Goal: Information Seeking & Learning: Find specific fact

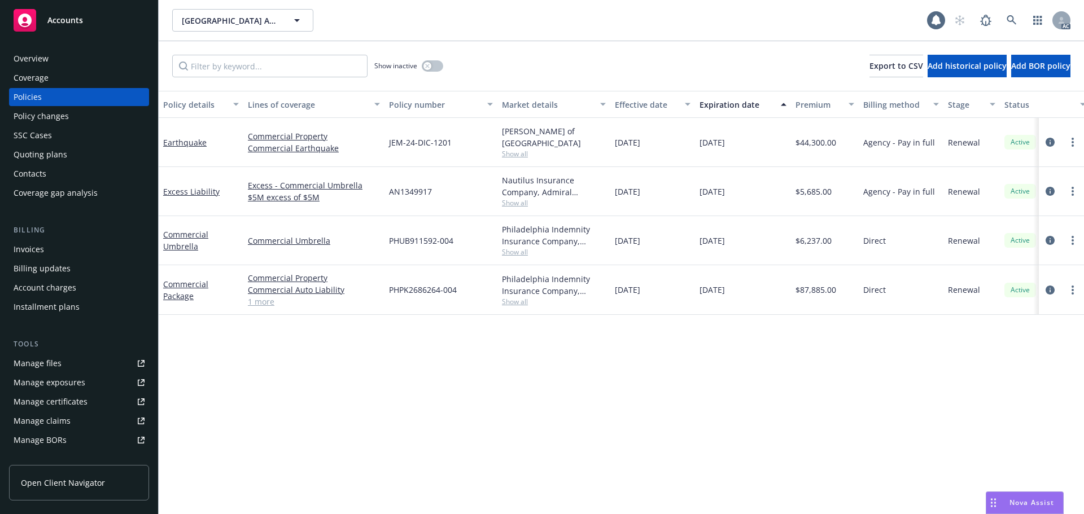
click at [47, 63] on div "Overview" at bounding box center [31, 59] width 35 height 18
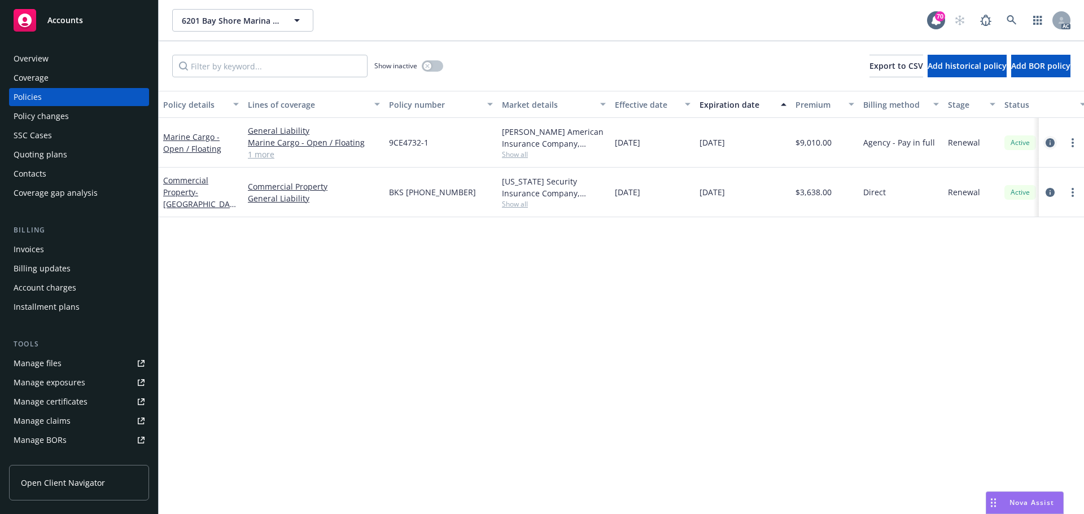
click at [1052, 144] on icon "circleInformation" at bounding box center [1049, 142] width 9 height 9
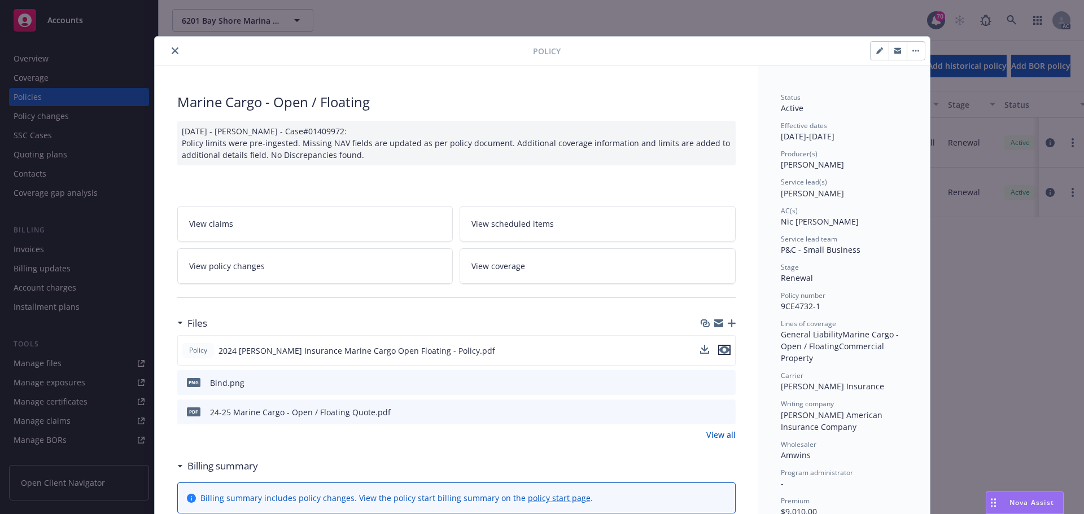
click at [722, 349] on icon "preview file" at bounding box center [724, 350] width 10 height 8
click at [174, 51] on button "close" at bounding box center [175, 51] width 14 height 14
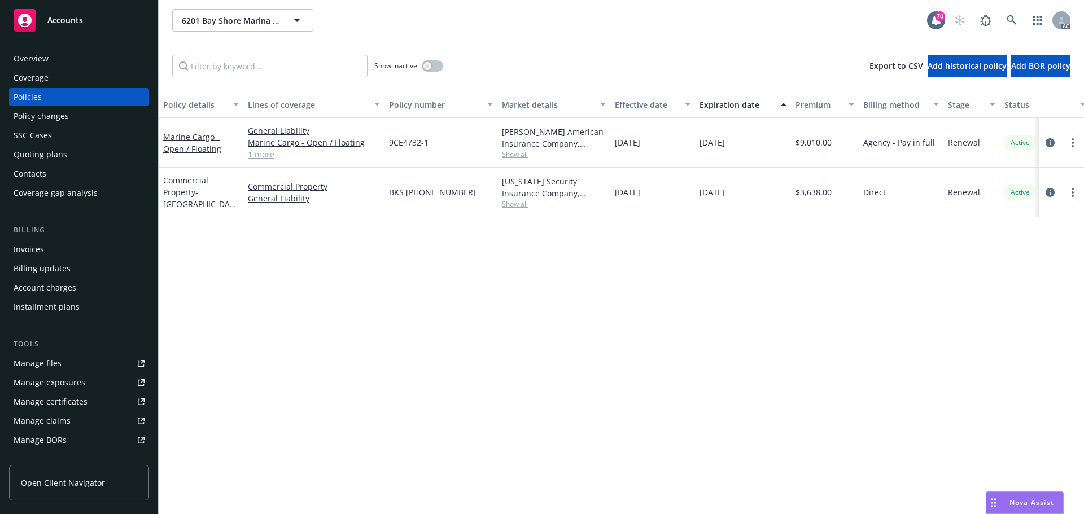
click at [56, 58] on div "Overview" at bounding box center [79, 59] width 131 height 18
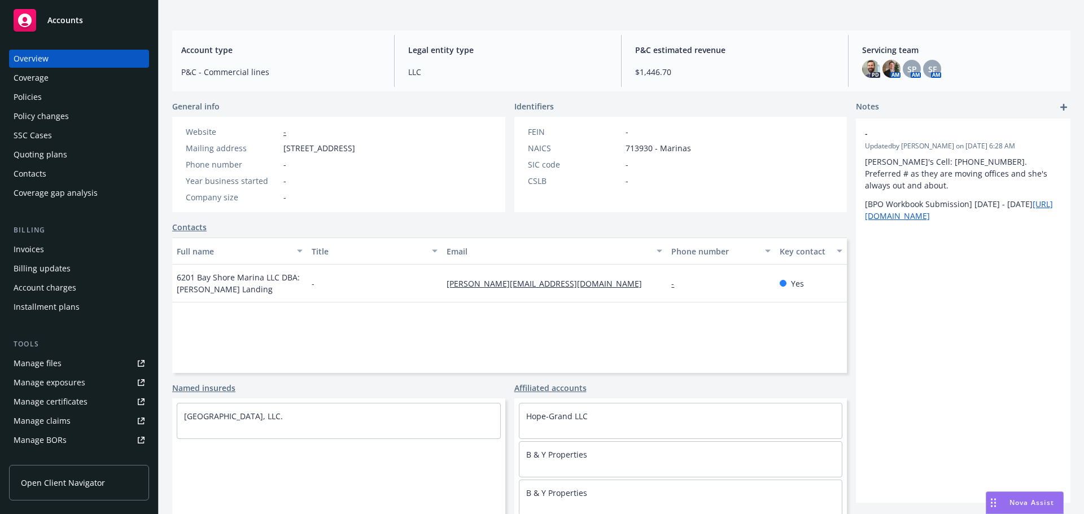
scroll to position [93, 0]
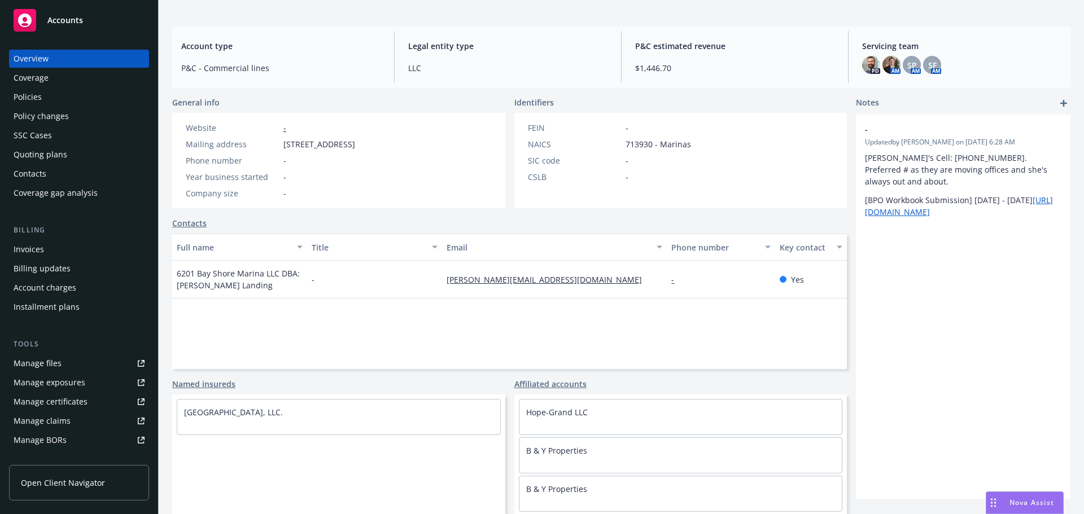
click at [39, 85] on div "Coverage" at bounding box center [31, 78] width 35 height 18
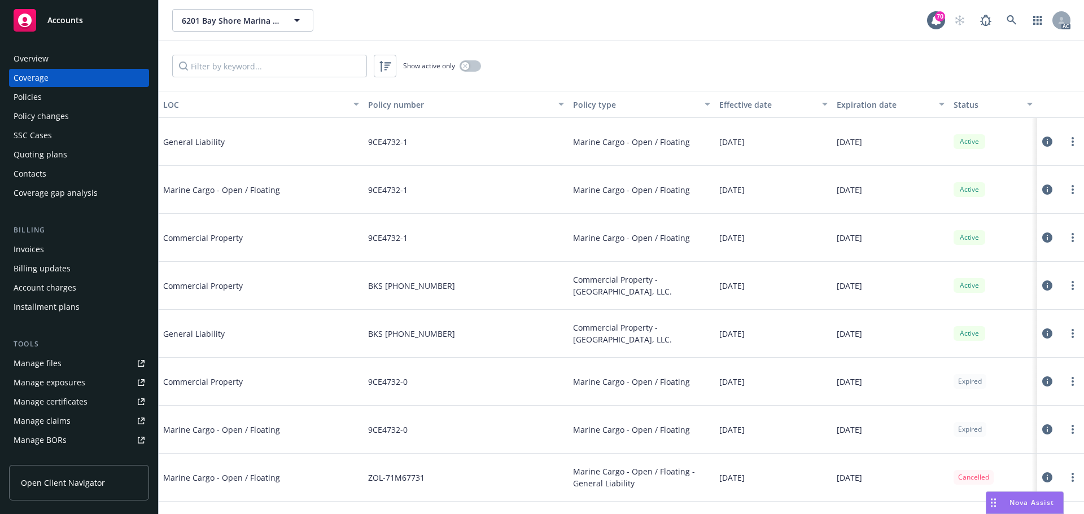
click at [60, 106] on div "Policies" at bounding box center [79, 97] width 131 height 18
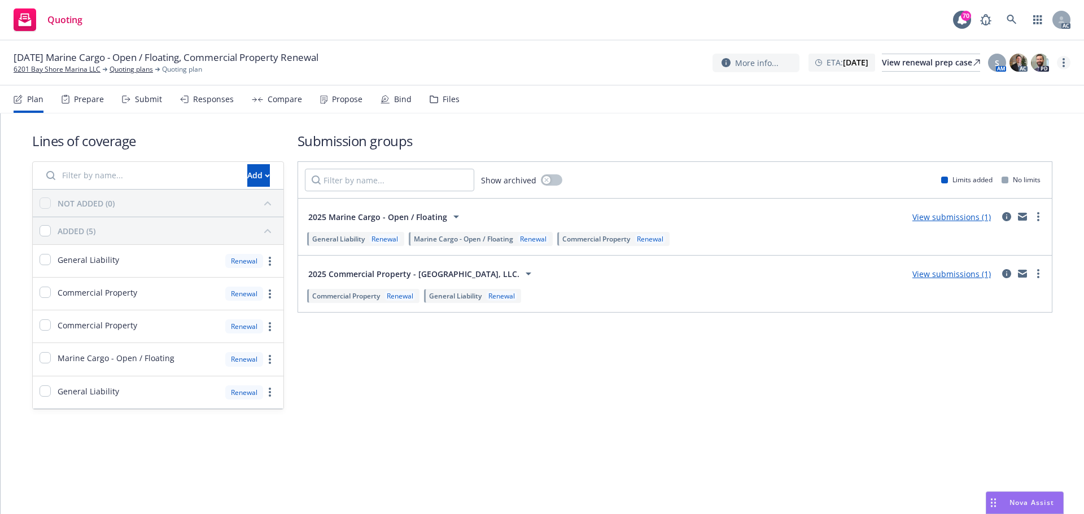
click at [1067, 63] on link "more" at bounding box center [1063, 63] width 14 height 14
click at [1017, 83] on link "Copy logging email" at bounding box center [1007, 85] width 126 height 23
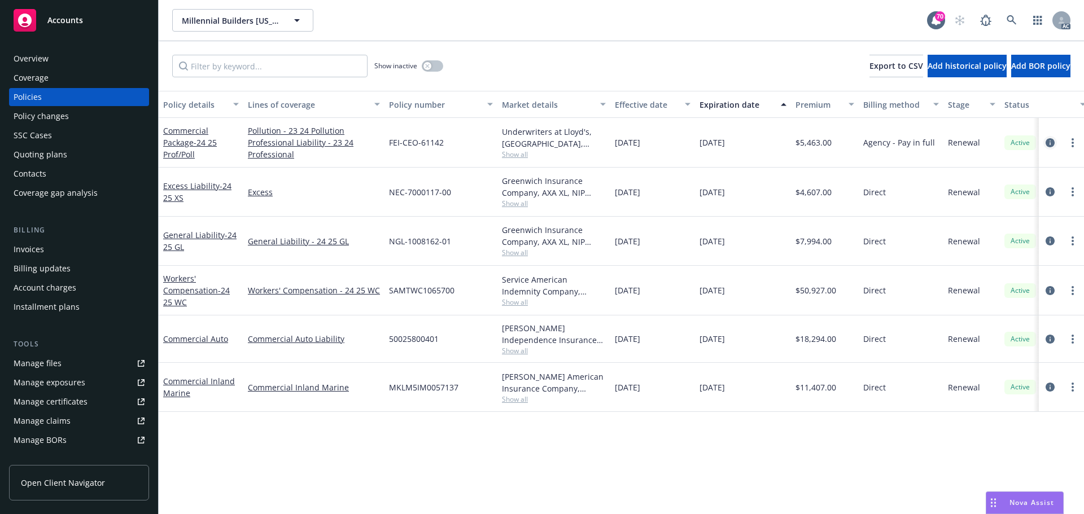
click at [1050, 144] on icon "circleInformation" at bounding box center [1049, 142] width 9 height 9
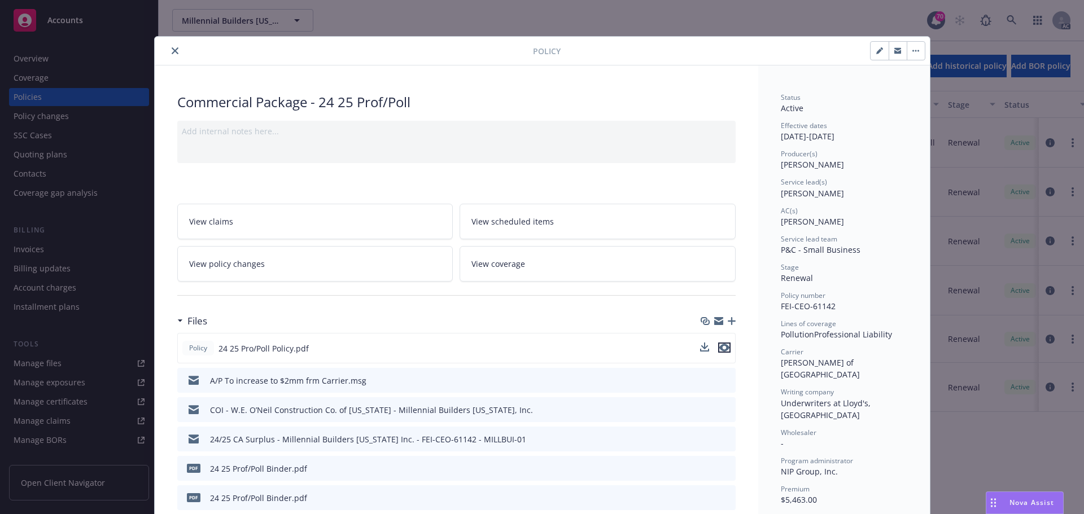
click at [720, 346] on icon "preview file" at bounding box center [724, 348] width 10 height 8
click at [172, 51] on icon "close" at bounding box center [175, 50] width 7 height 7
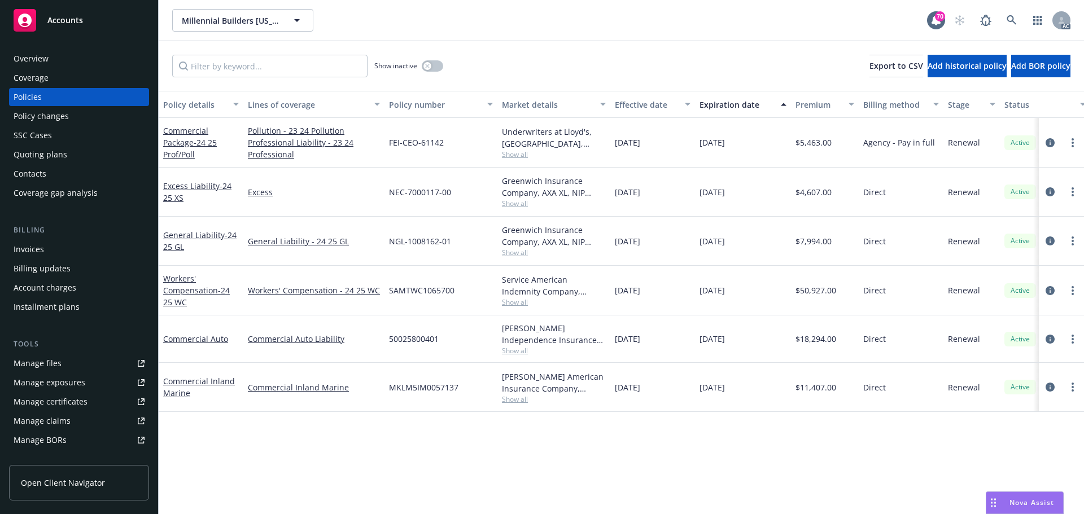
drag, startPoint x: 750, startPoint y: 246, endPoint x: 698, endPoint y: 247, distance: 52.5
click at [698, 247] on div "10/16/2025" at bounding box center [743, 241] width 96 height 49
copy span "10/16/2025"
drag, startPoint x: 196, startPoint y: 249, endPoint x: 160, endPoint y: 236, distance: 38.6
click at [160, 236] on div "General Liability - 24 25 GL" at bounding box center [201, 241] width 85 height 49
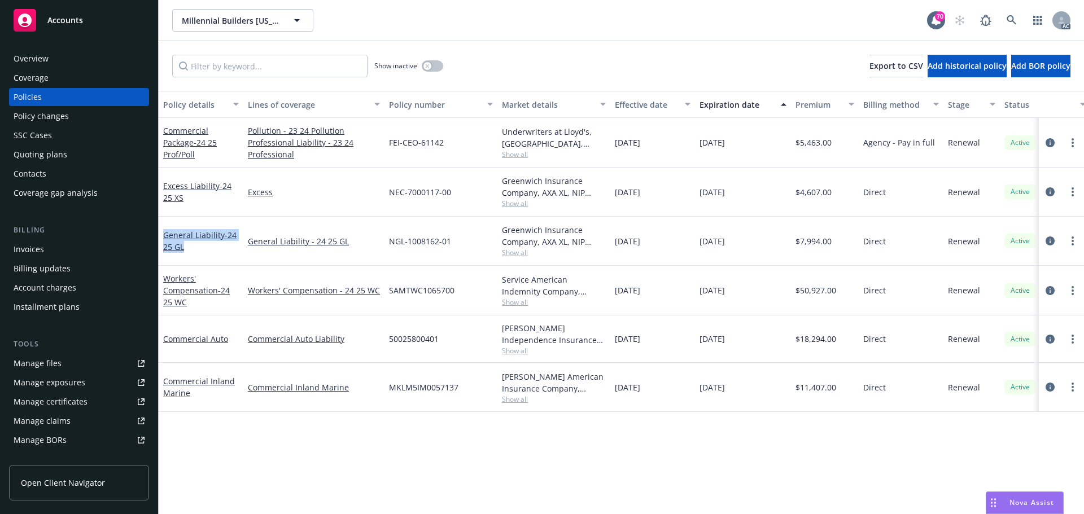
copy link "General Liability - 24 25 GL"
drag, startPoint x: 183, startPoint y: 201, endPoint x: 161, endPoint y: 191, distance: 23.7
click at [161, 191] on div "Excess Liability - 24 25 XS" at bounding box center [201, 192] width 85 height 49
copy link "Excess Liability - 24 25 XS"
click at [1047, 142] on icon "circleInformation" at bounding box center [1049, 142] width 9 height 9
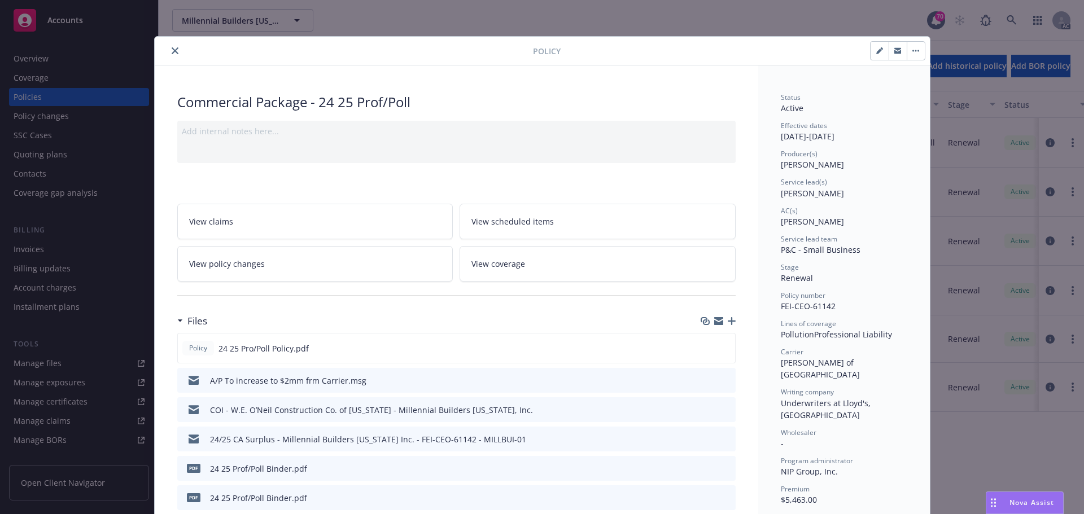
click at [173, 55] on button "close" at bounding box center [175, 51] width 14 height 14
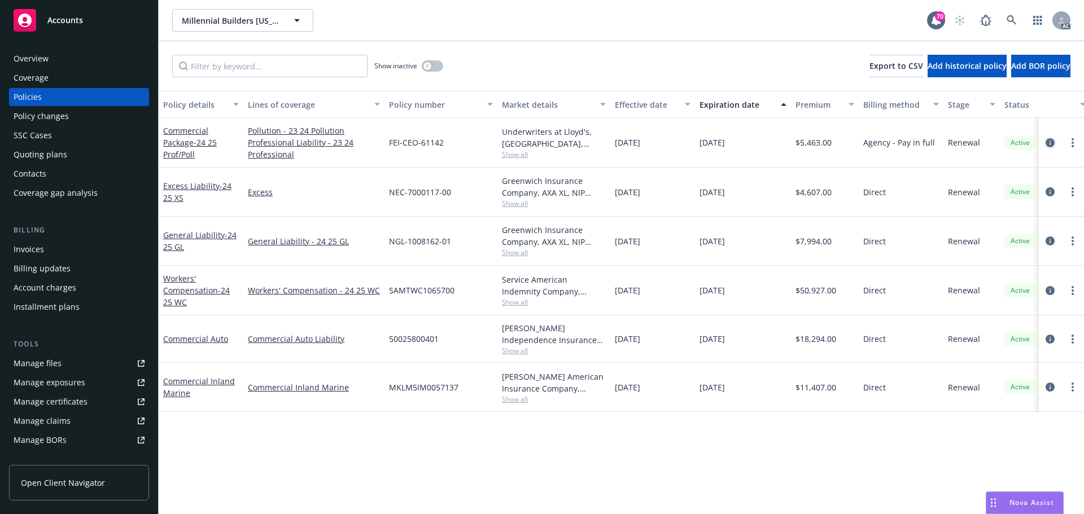
click at [1050, 143] on icon "circleInformation" at bounding box center [1049, 142] width 9 height 9
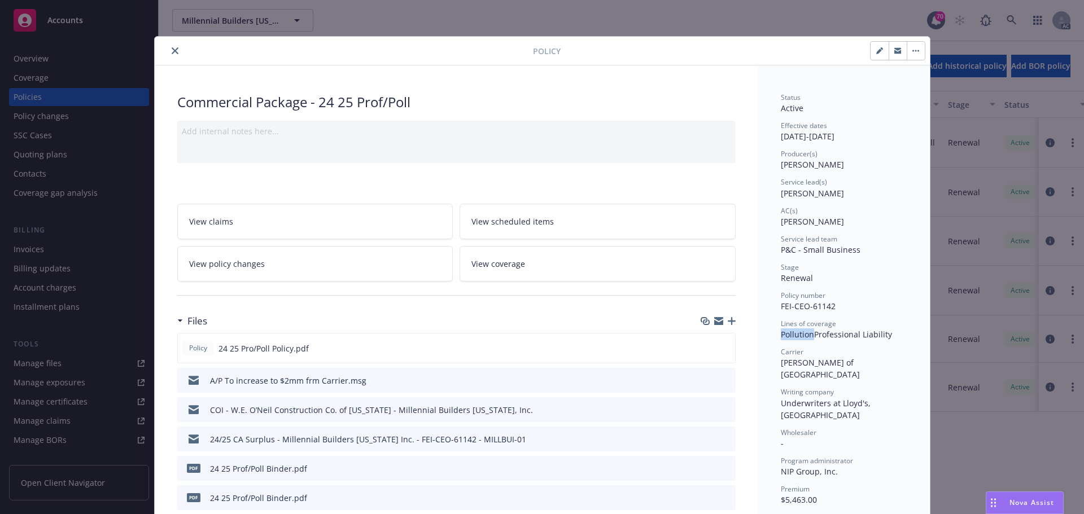
drag, startPoint x: 777, startPoint y: 336, endPoint x: 808, endPoint y: 341, distance: 31.4
click at [808, 341] on div "Status Active Effective dates 10/16/2024 - 10/16/2025 Producer(s) Shantelle Cab…" at bounding box center [843, 370] width 126 height 555
copy span "Pollution"
drag, startPoint x: 809, startPoint y: 334, endPoint x: 891, endPoint y: 334, distance: 82.4
click at [891, 334] on div "Pollution Professional Liability" at bounding box center [843, 334] width 126 height 12
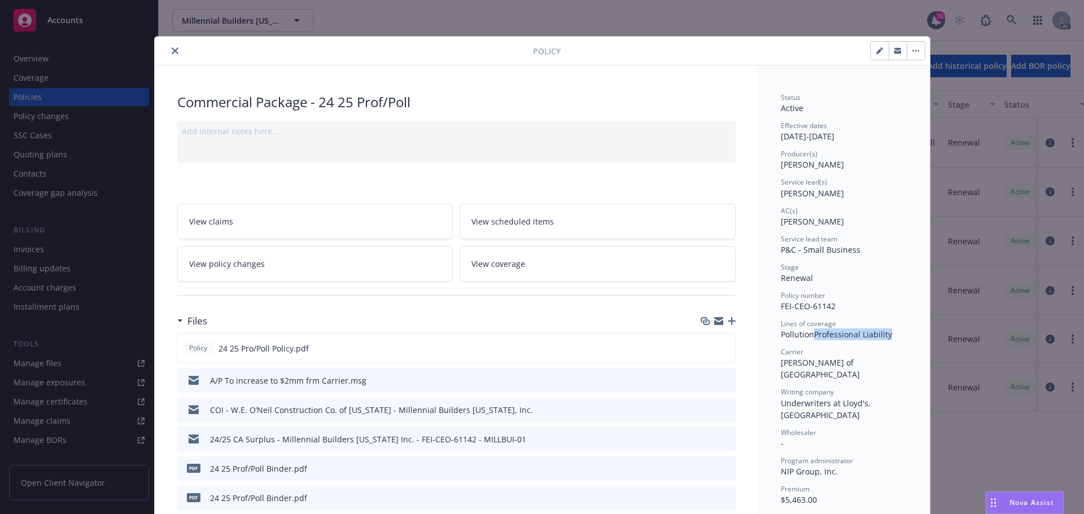
copy span "Professional Liability"
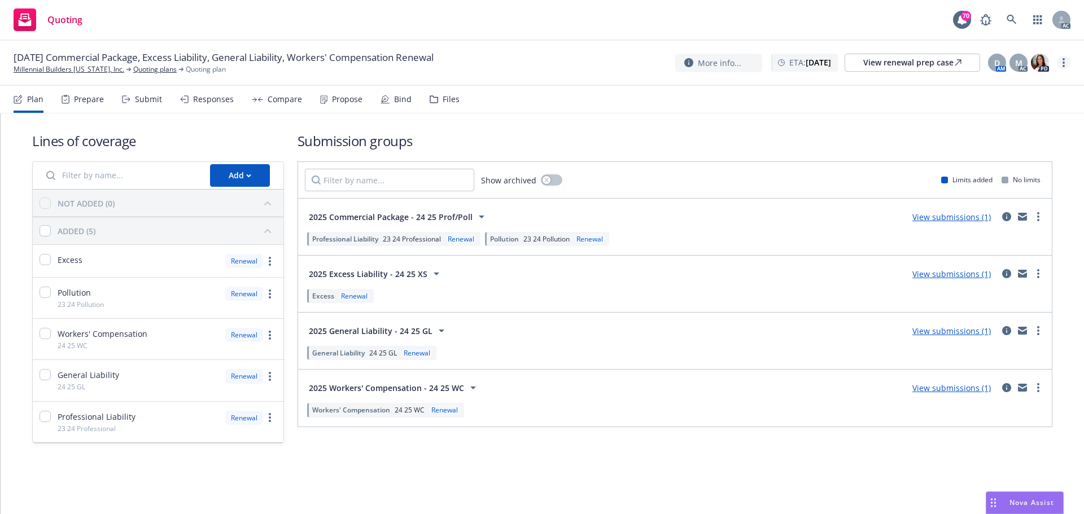
click at [1062, 63] on link "more" at bounding box center [1063, 63] width 14 height 14
click at [1006, 82] on link "Copy logging email" at bounding box center [1007, 85] width 126 height 23
